Goal: Task Accomplishment & Management: Complete application form

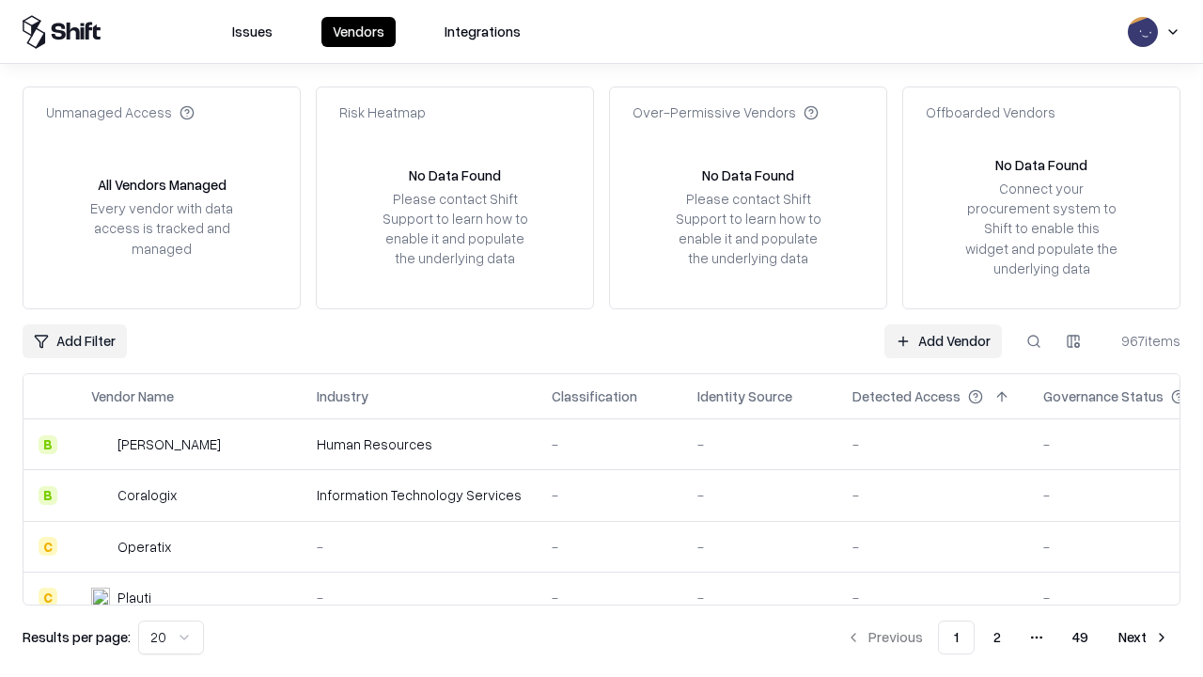
click at [943, 340] on link "Add Vendor" at bounding box center [942, 341] width 117 height 34
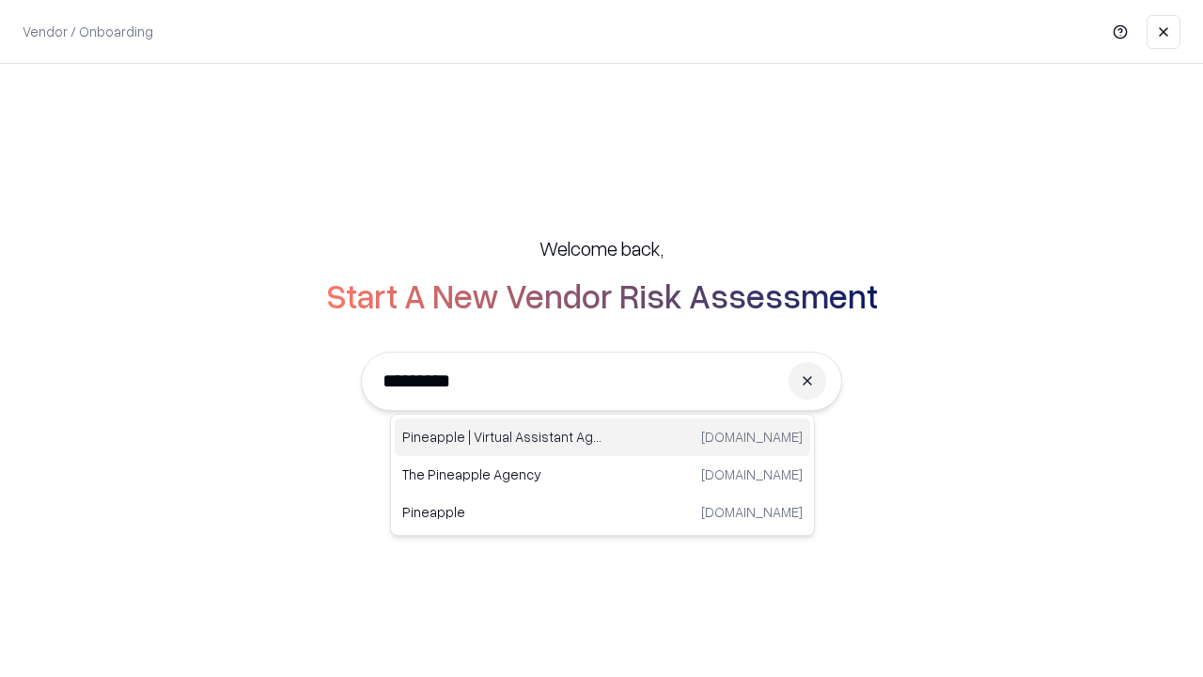
click at [602, 437] on div "Pineapple | Virtual Assistant Agency trypineapple.com" at bounding box center [602, 437] width 415 height 38
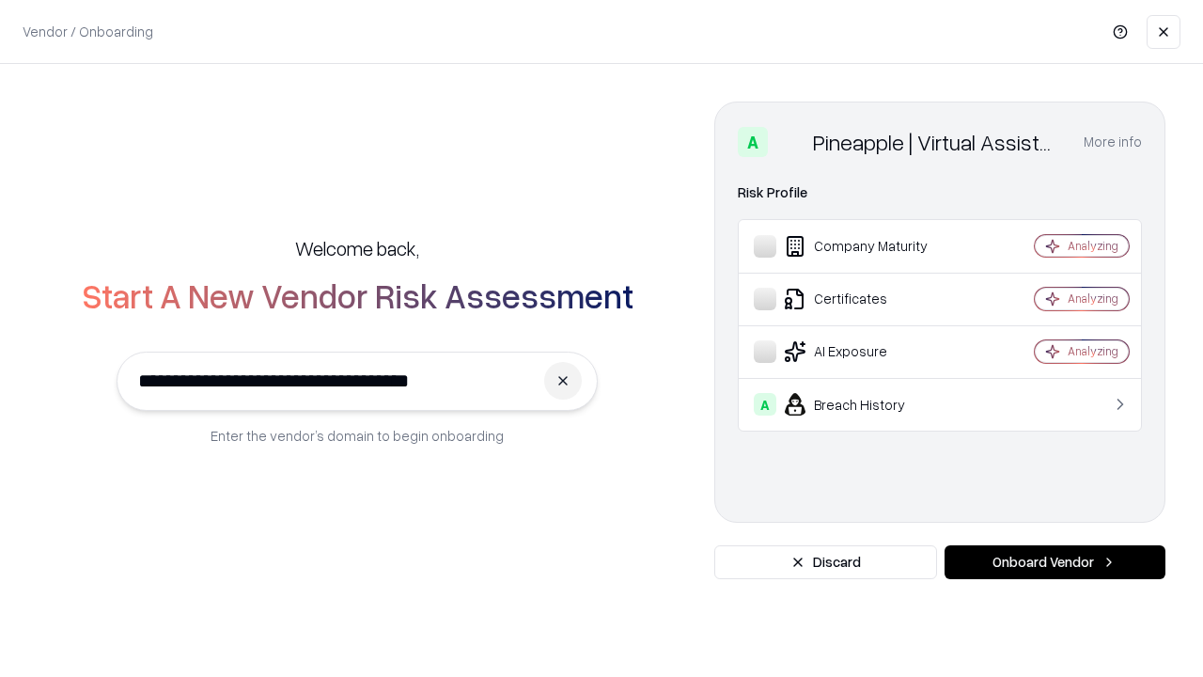
type input "**********"
click at [1054, 562] on button "Onboard Vendor" at bounding box center [1054, 562] width 221 height 34
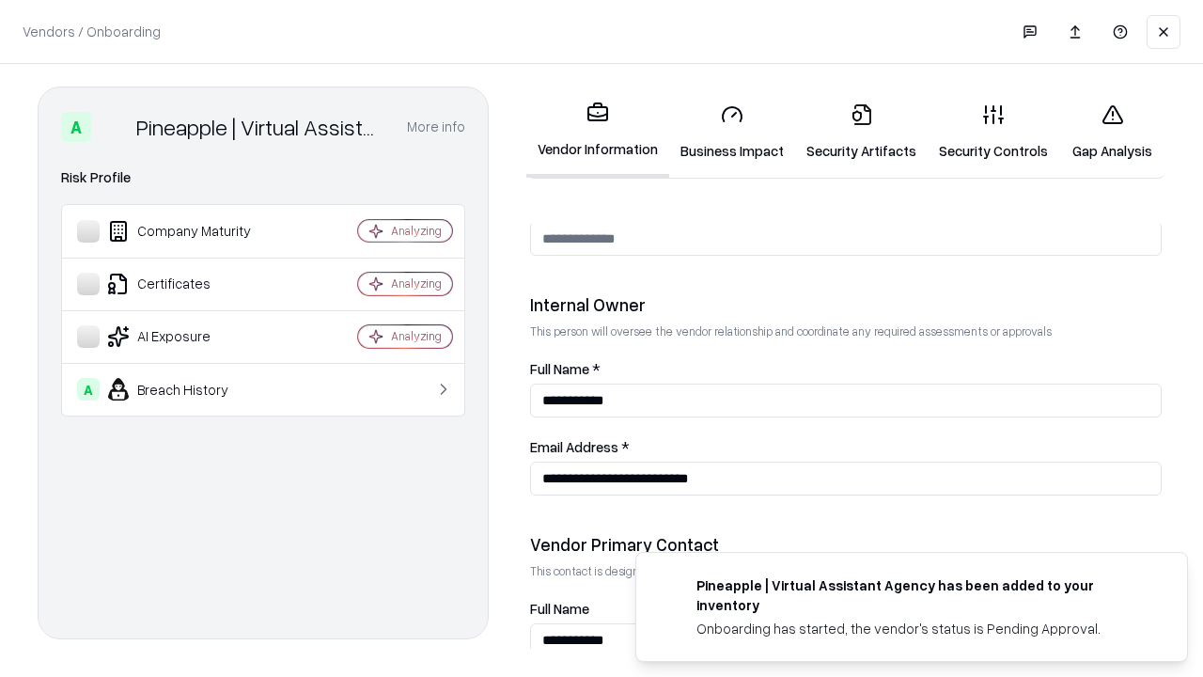
scroll to position [974, 0]
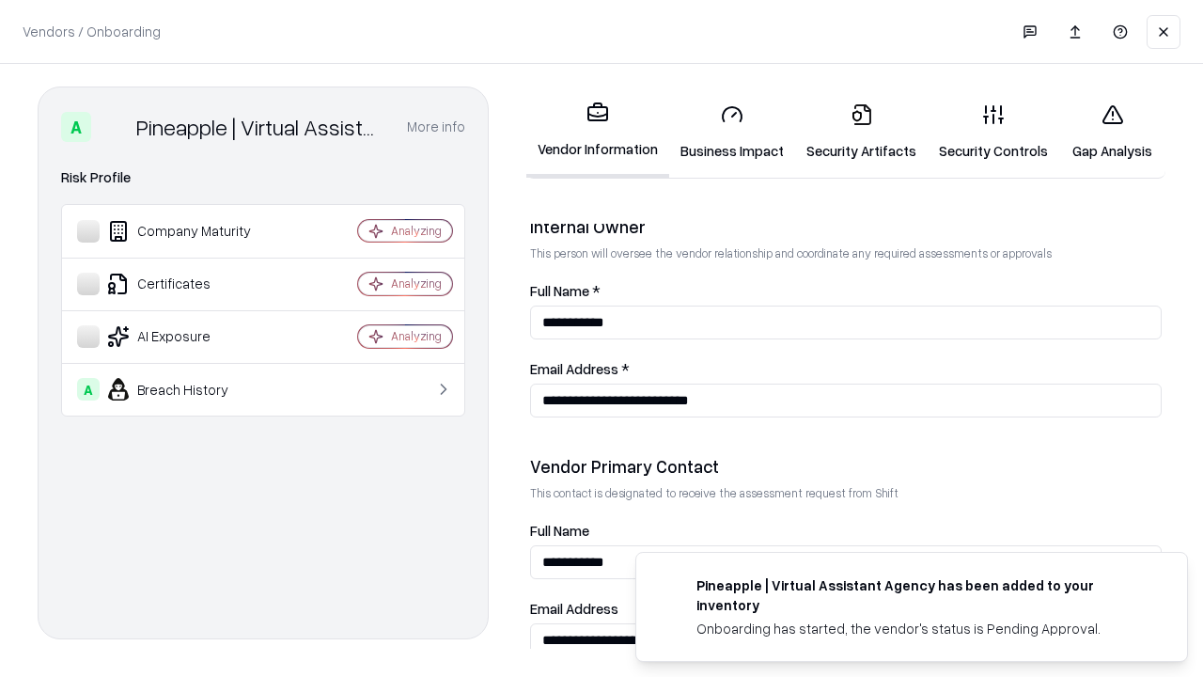
click at [861, 132] on link "Security Artifacts" at bounding box center [861, 131] width 133 height 87
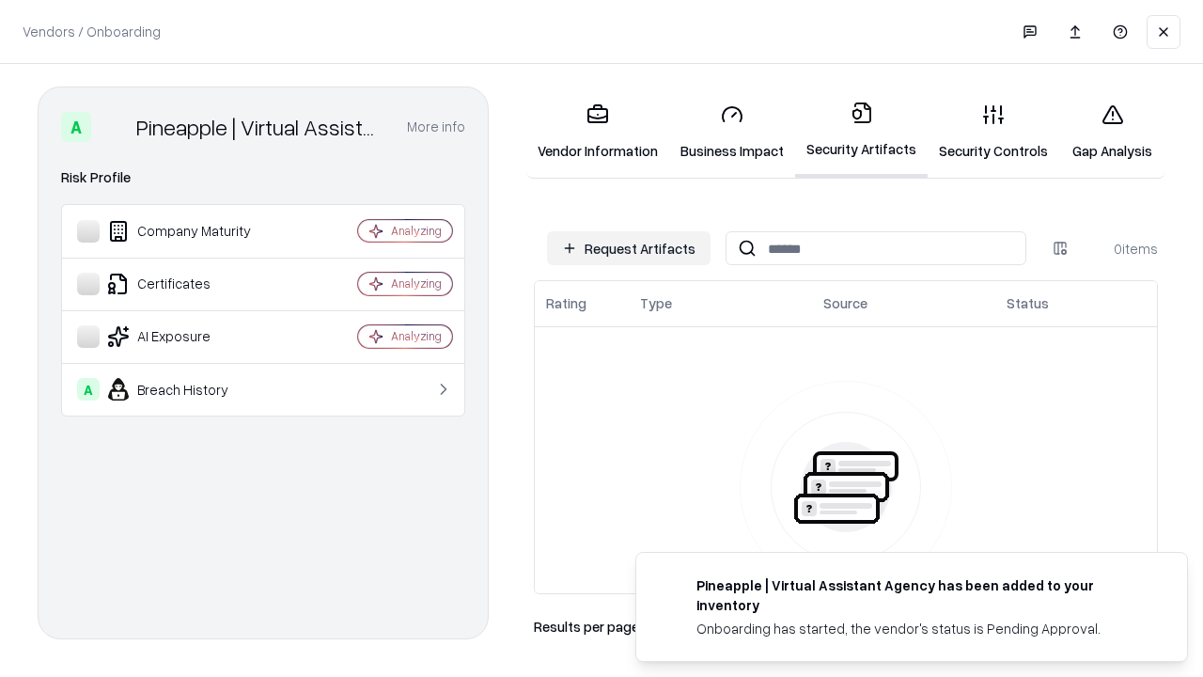
click at [629, 248] on button "Request Artifacts" at bounding box center [629, 248] width 164 height 34
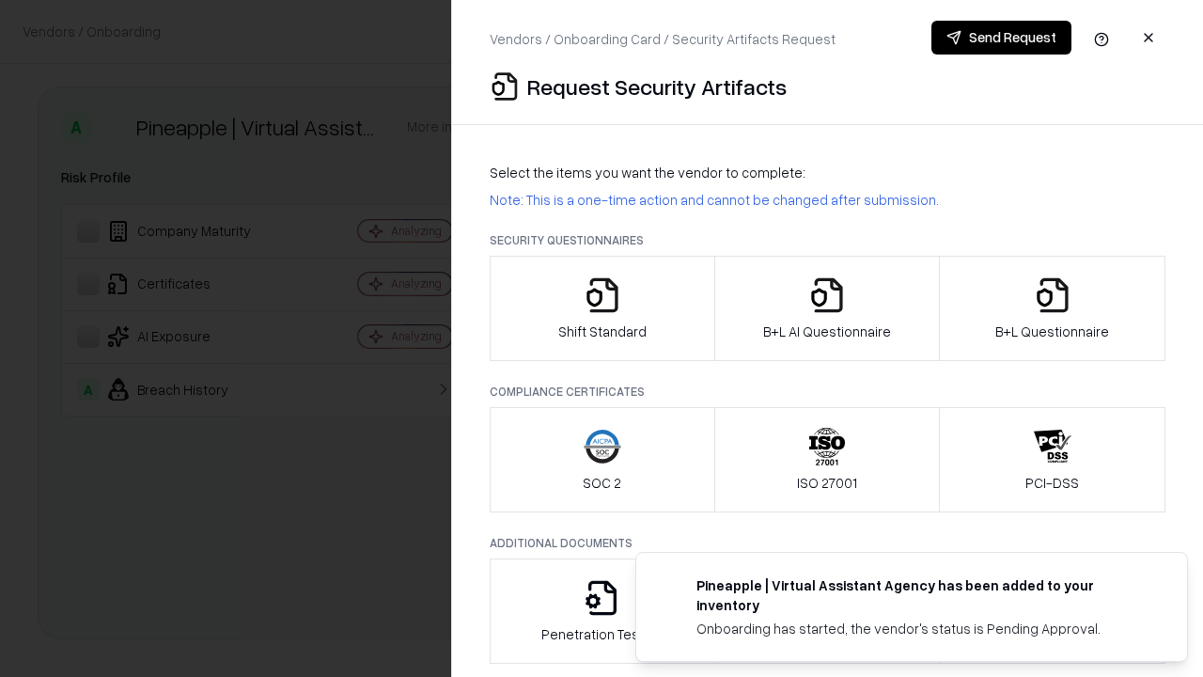
click at [1052, 308] on icon "button" at bounding box center [1053, 295] width 38 height 38
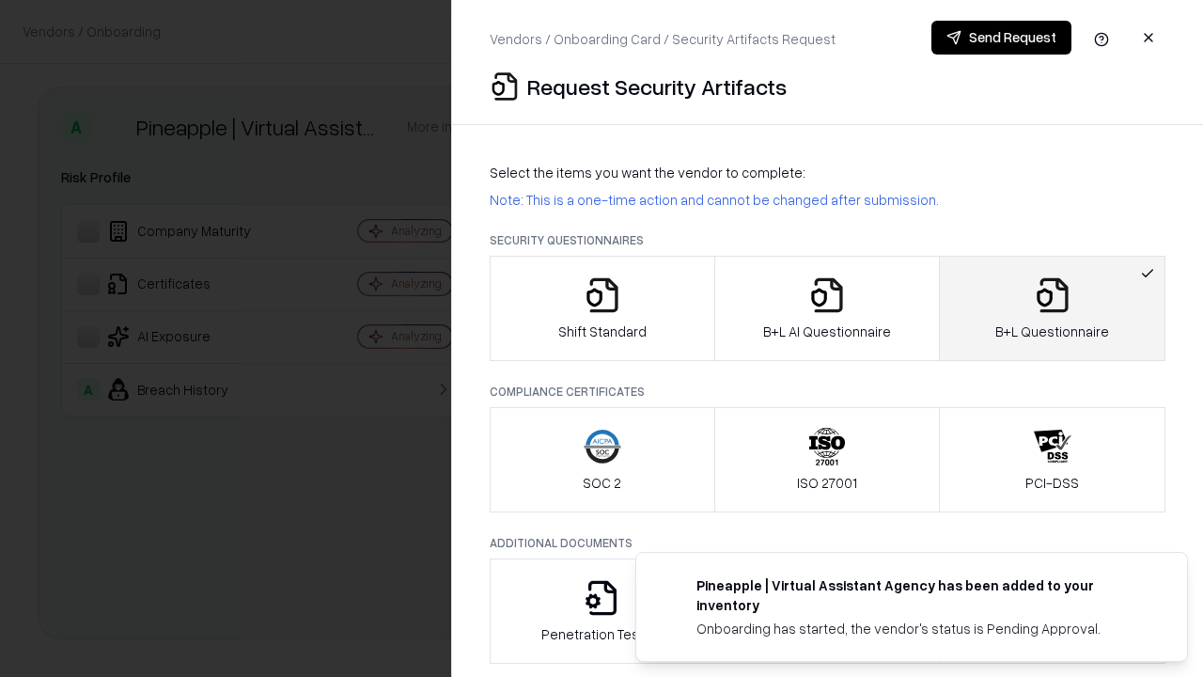
click at [826, 308] on icon "button" at bounding box center [827, 295] width 38 height 38
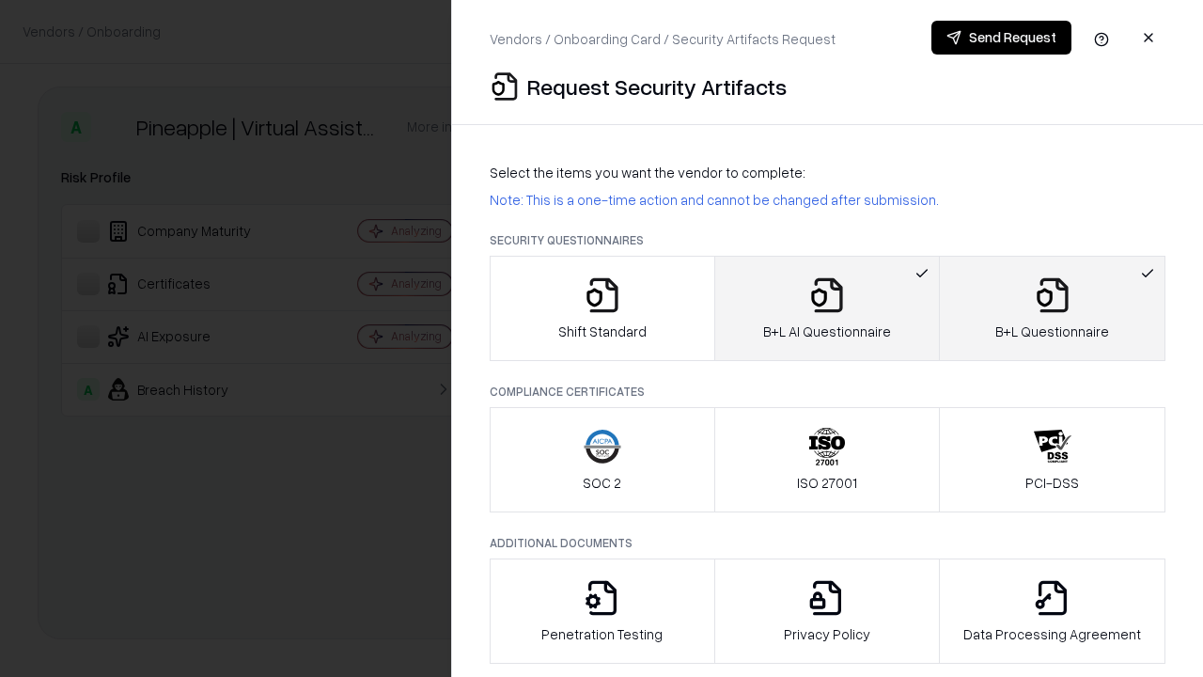
click at [1001, 38] on button "Send Request" at bounding box center [1001, 38] width 140 height 34
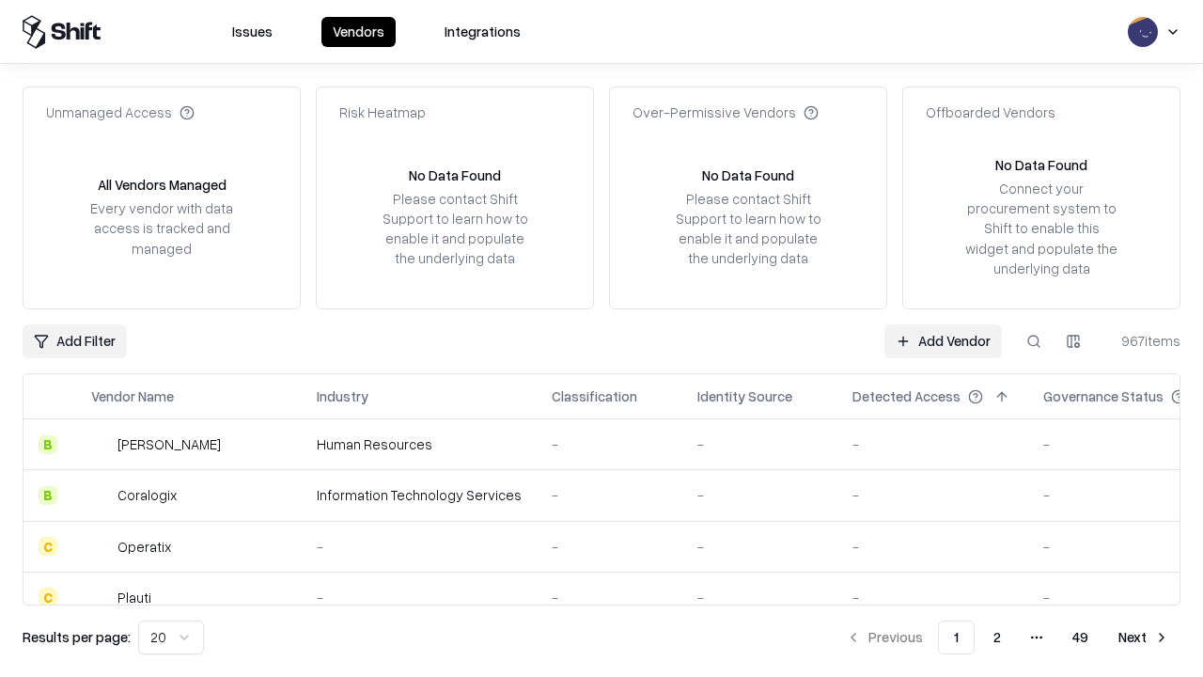
click at [1034, 340] on button at bounding box center [1034, 341] width 34 height 34
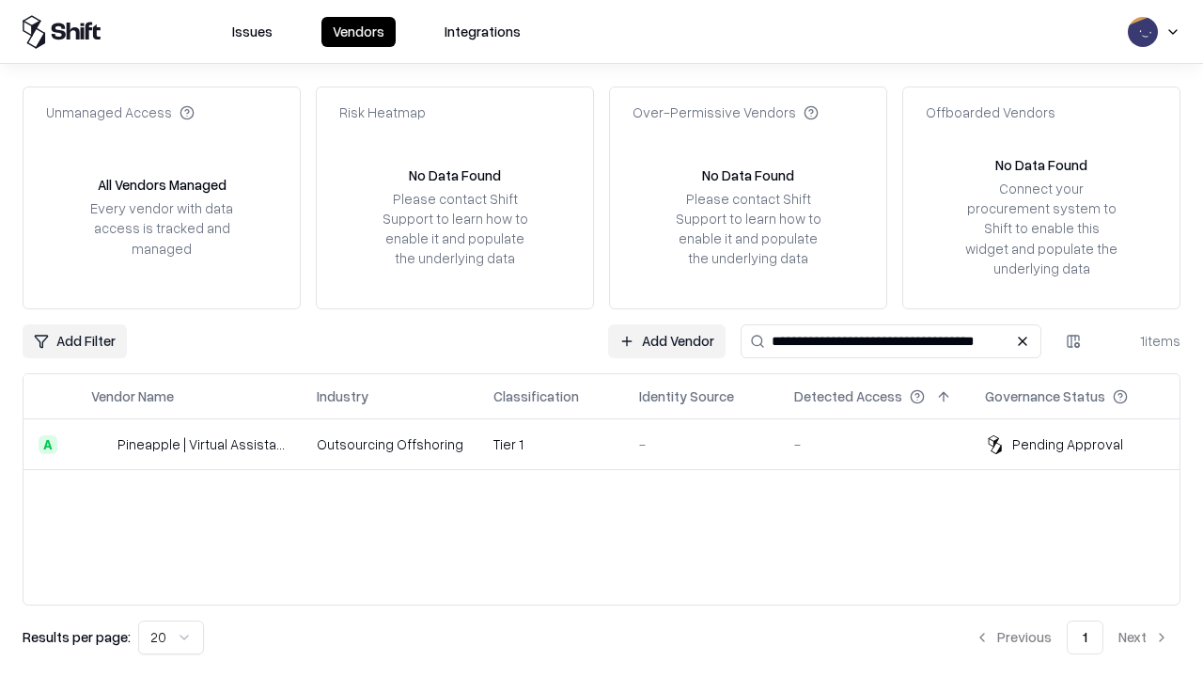
type input "**********"
click at [613, 444] on td "Tier 1" at bounding box center [551, 444] width 146 height 51
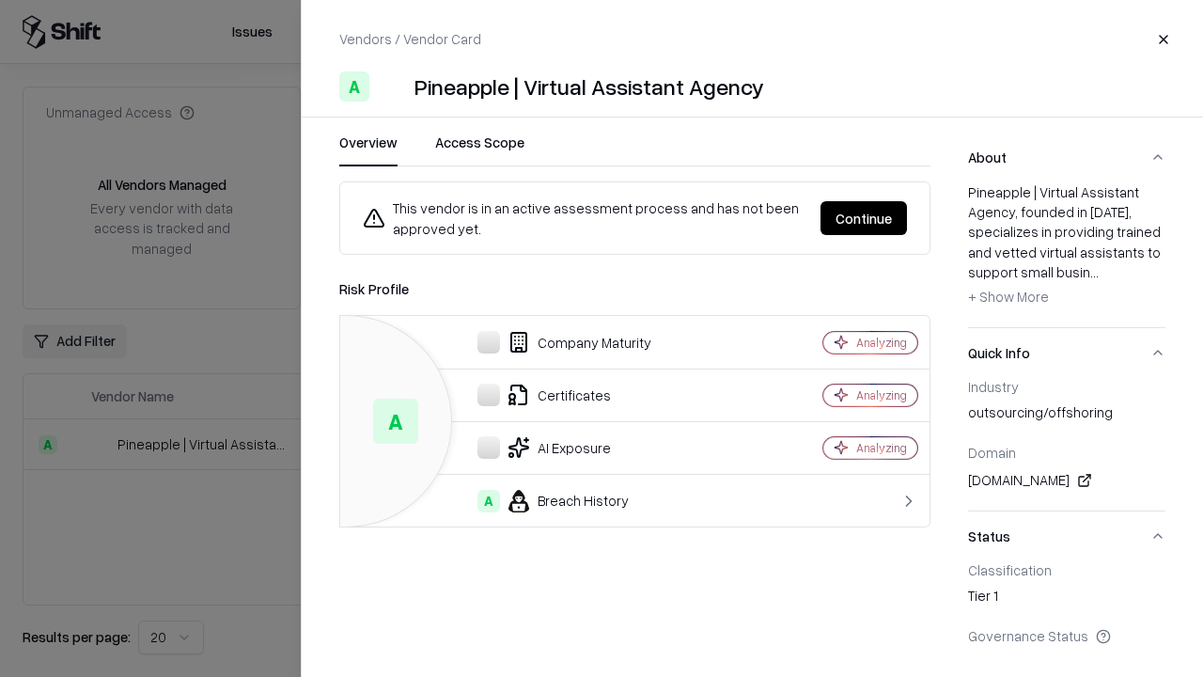
click at [864, 218] on button "Continue" at bounding box center [863, 218] width 86 height 34
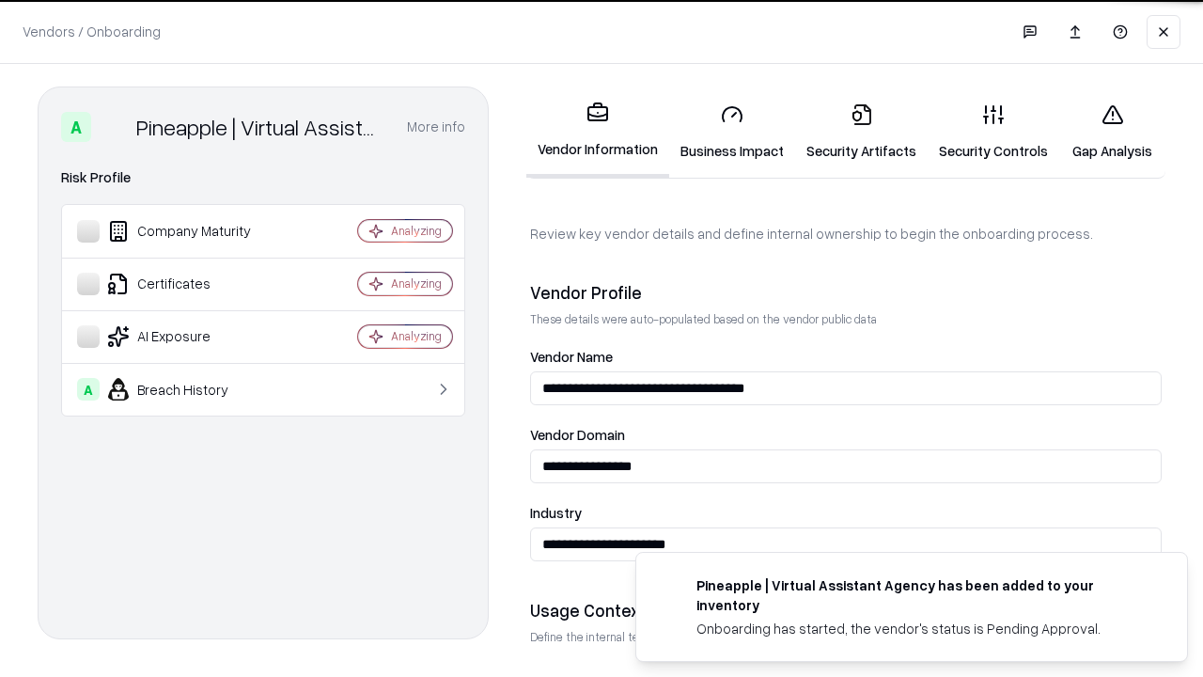
click at [861, 132] on link "Security Artifacts" at bounding box center [861, 131] width 133 height 87
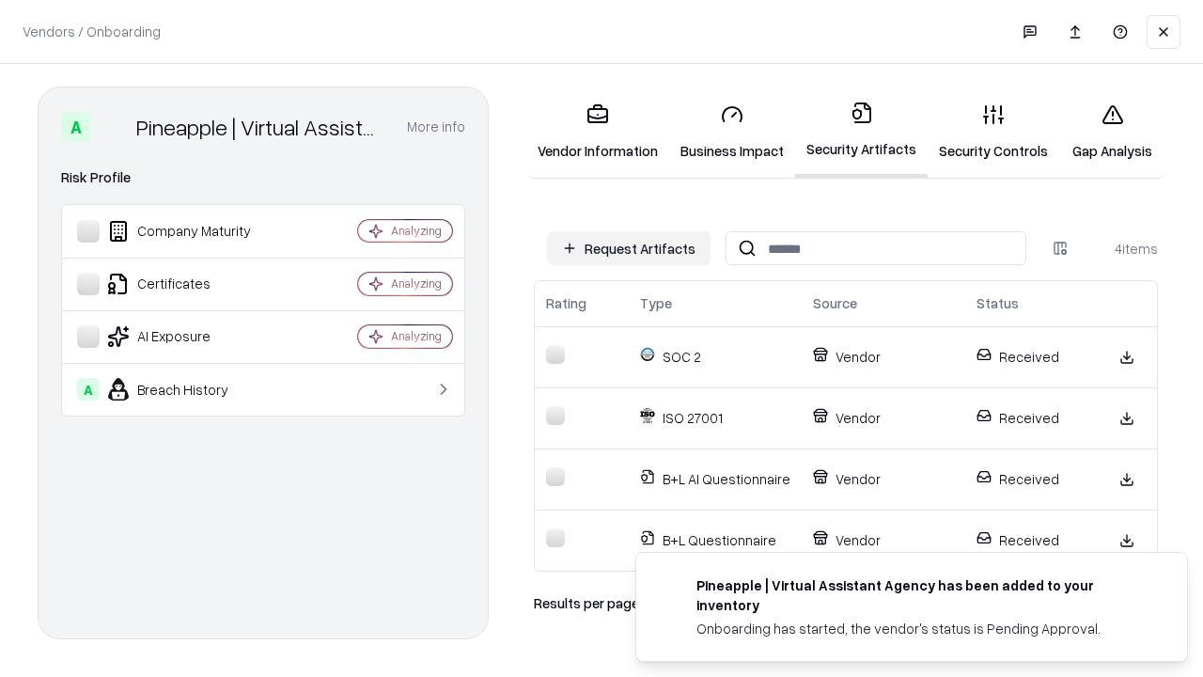
click at [1112, 132] on link "Gap Analysis" at bounding box center [1112, 131] width 106 height 87
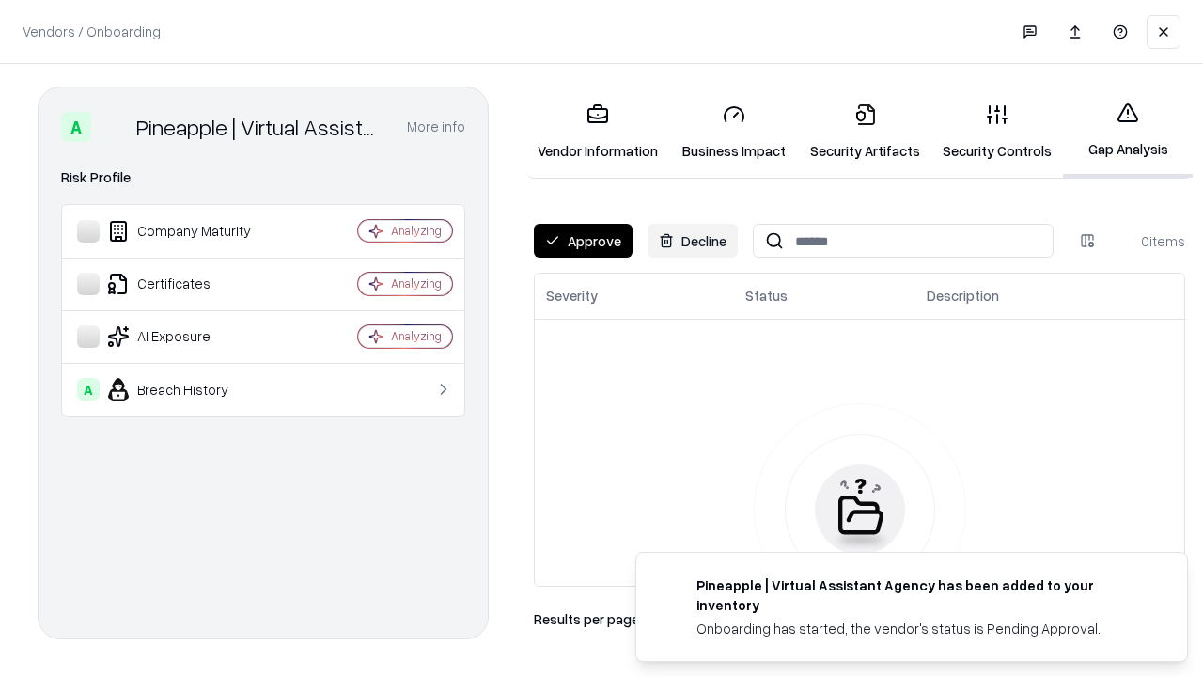
click at [583, 241] on button "Approve" at bounding box center [583, 241] width 99 height 34
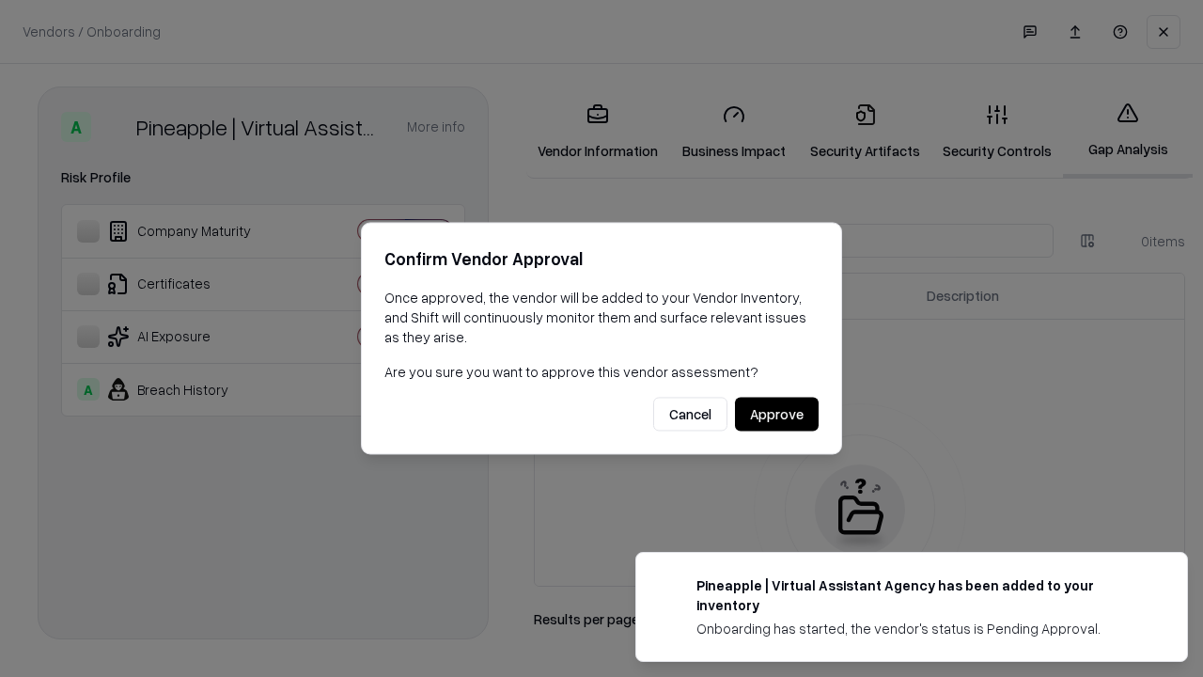
click at [776, 413] on button "Approve" at bounding box center [777, 415] width 84 height 34
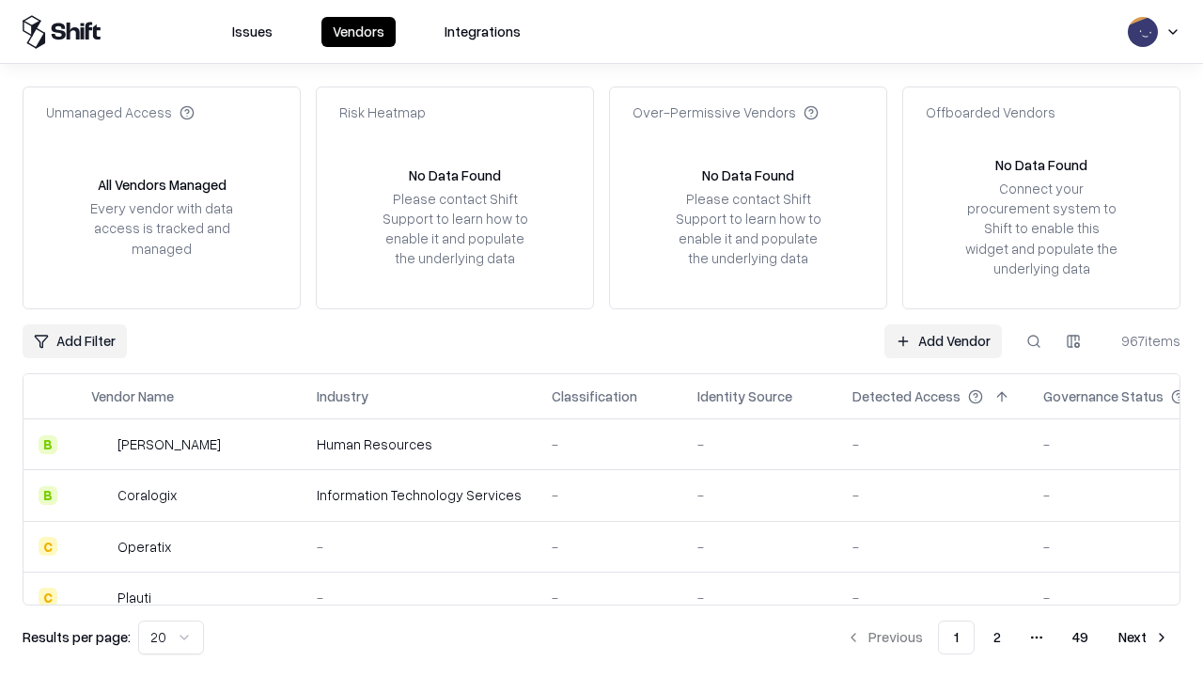
type input "**********"
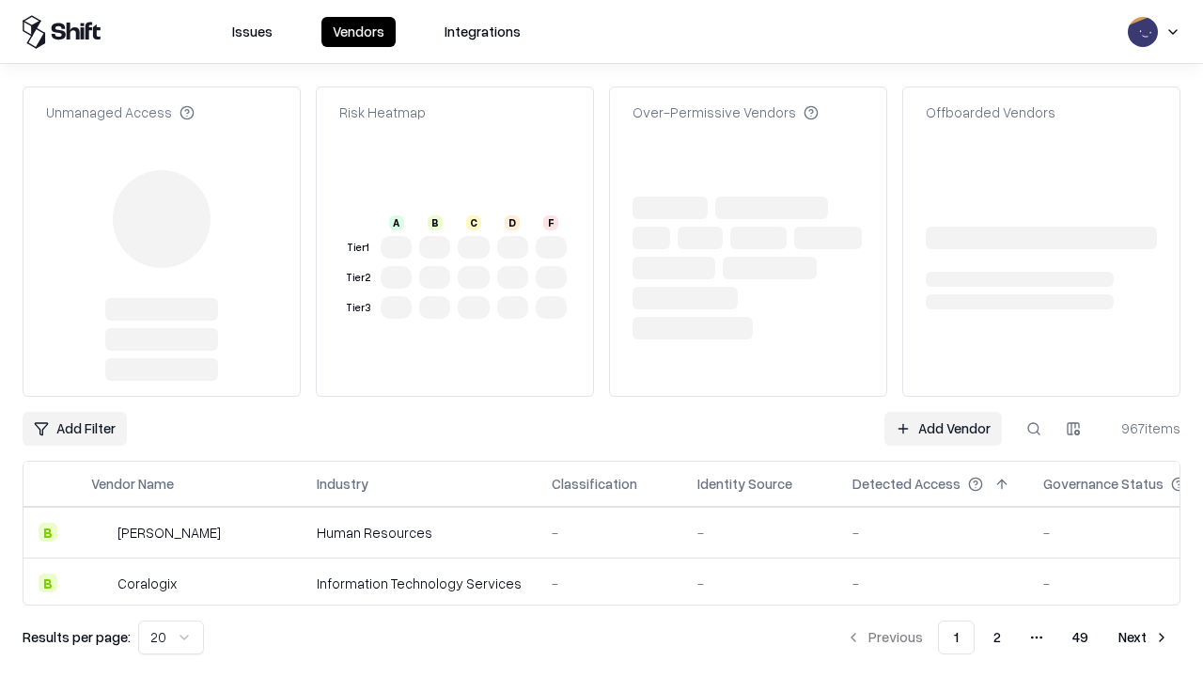
click at [943, 412] on link "Add Vendor" at bounding box center [942, 429] width 117 height 34
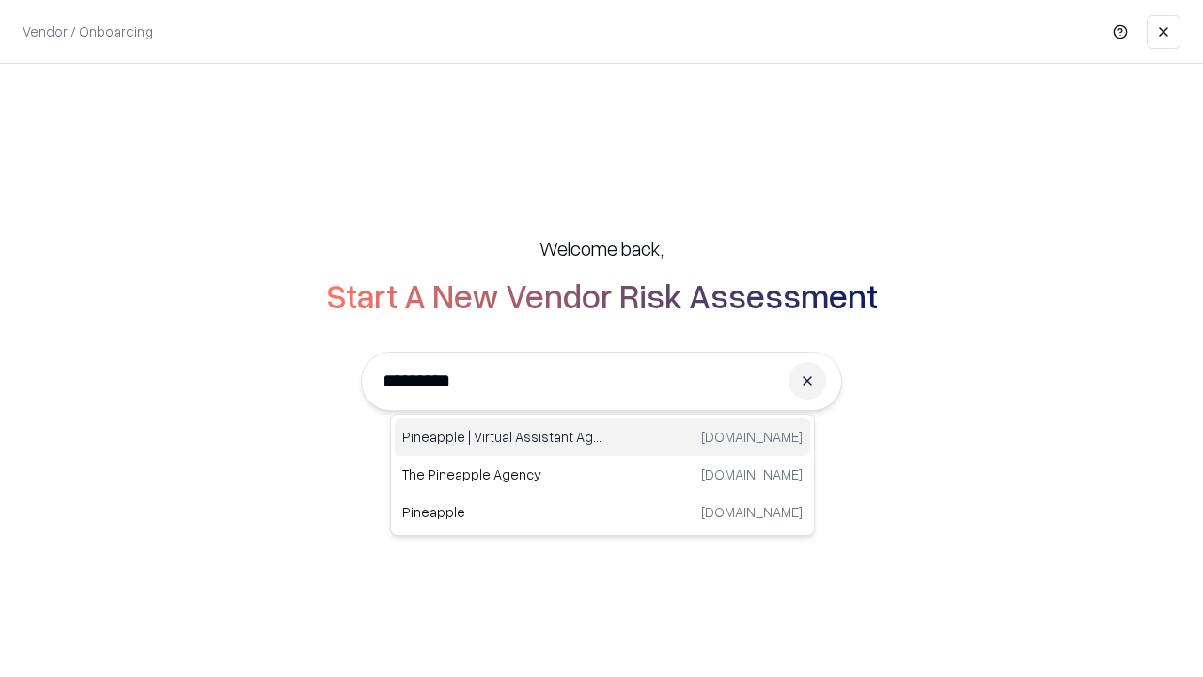
click at [602, 437] on div "Pineapple | Virtual Assistant Agency trypineapple.com" at bounding box center [602, 437] width 415 height 38
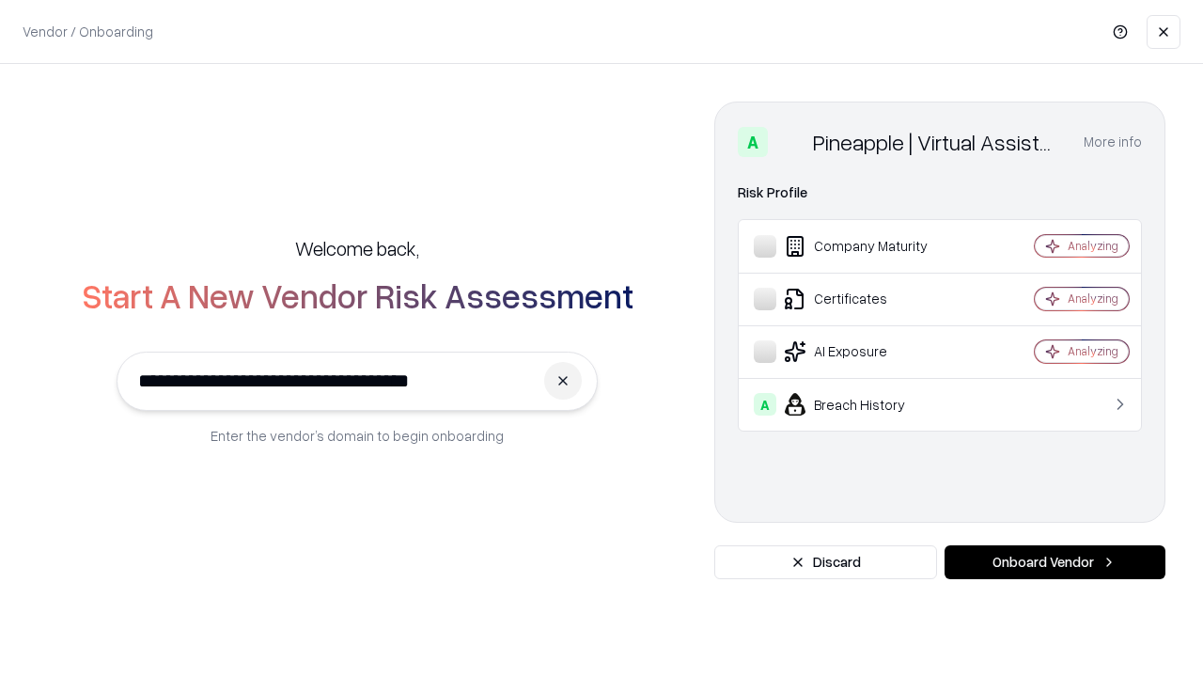
type input "**********"
click at [1054, 562] on button "Onboard Vendor" at bounding box center [1054, 562] width 221 height 34
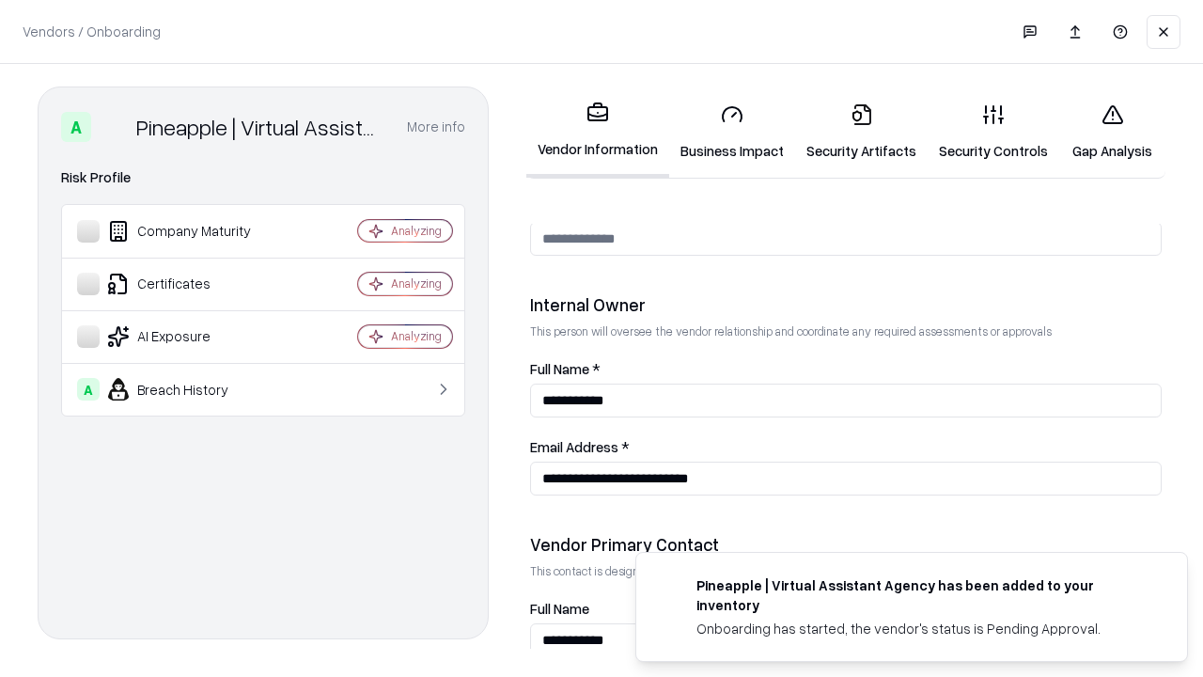
scroll to position [974, 0]
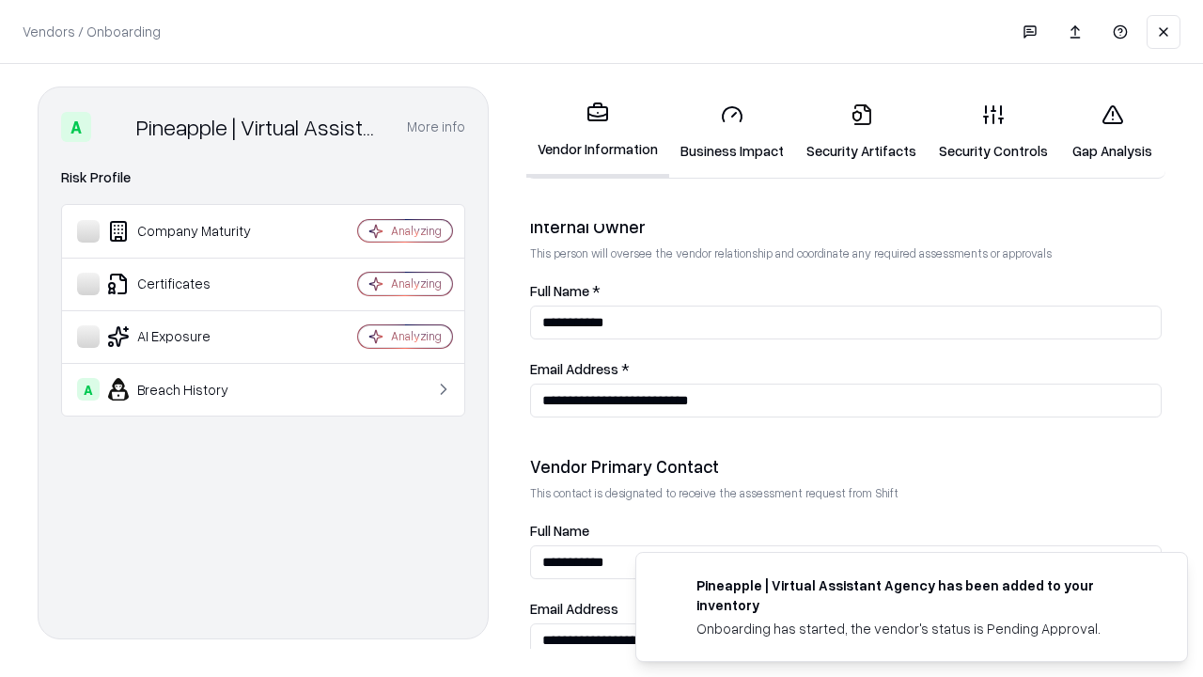
click at [1112, 132] on link "Gap Analysis" at bounding box center [1112, 131] width 106 height 87
